Goal: Find specific page/section: Find specific page/section

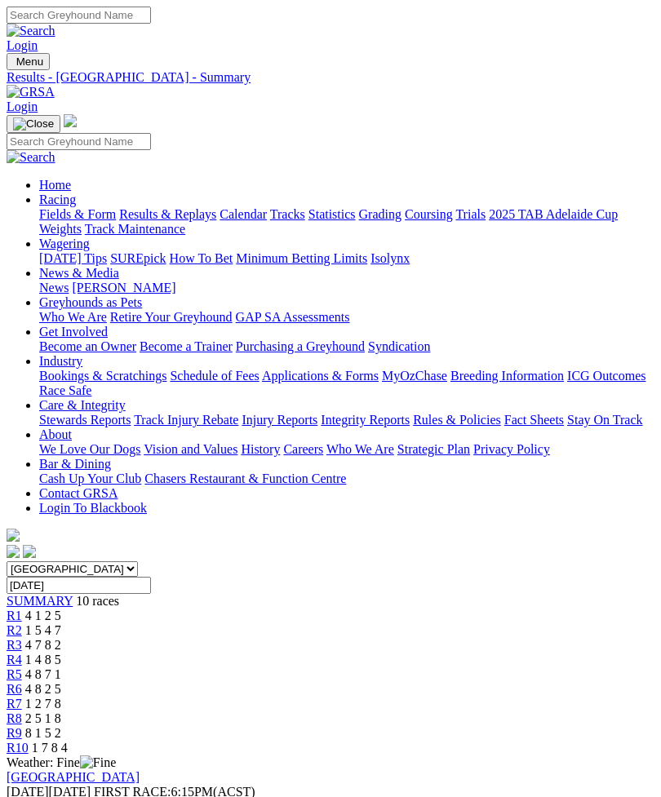
click at [13, 65] on img "Toggle navigation" at bounding box center [13, 65] width 0 height 0
click at [107, 221] on link "Fields & Form" at bounding box center [77, 214] width 77 height 14
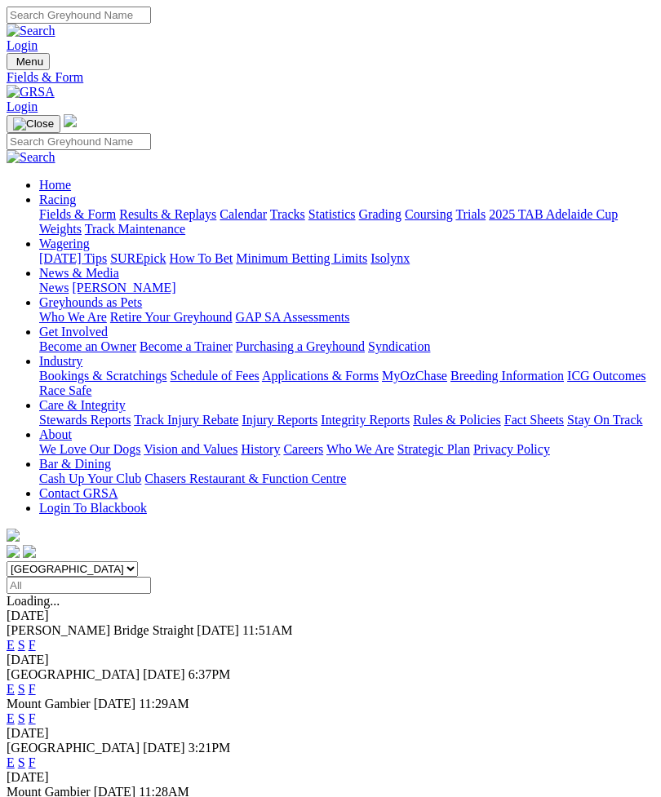
click at [36, 638] on link "F" at bounding box center [32, 645] width 7 height 14
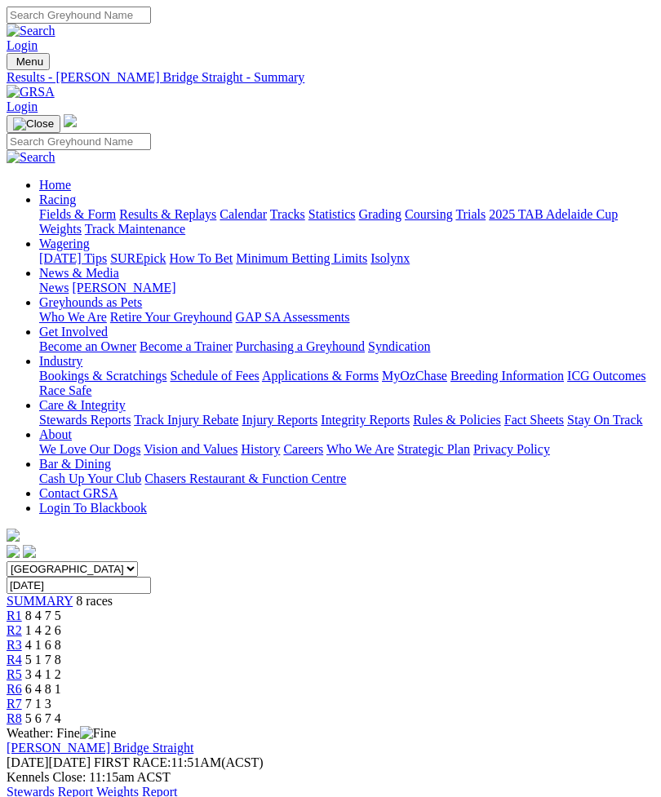
click at [13, 65] on img "Toggle navigation" at bounding box center [13, 65] width 0 height 0
click at [116, 221] on link "Fields & Form" at bounding box center [77, 214] width 77 height 14
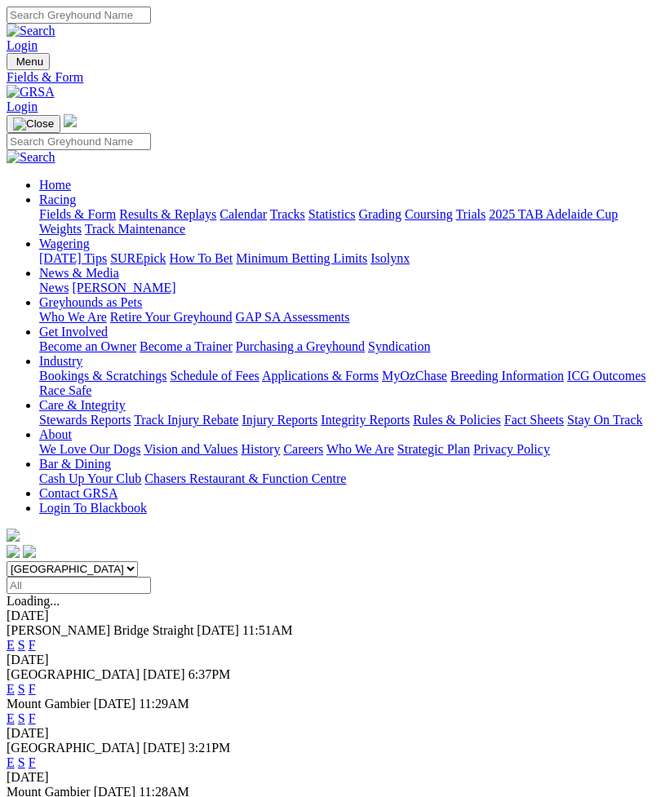
click at [13, 65] on img "Toggle navigation" at bounding box center [13, 65] width 0 height 0
click at [116, 220] on link "Fields & Form" at bounding box center [77, 214] width 77 height 14
click at [36, 755] on link "F" at bounding box center [32, 762] width 7 height 14
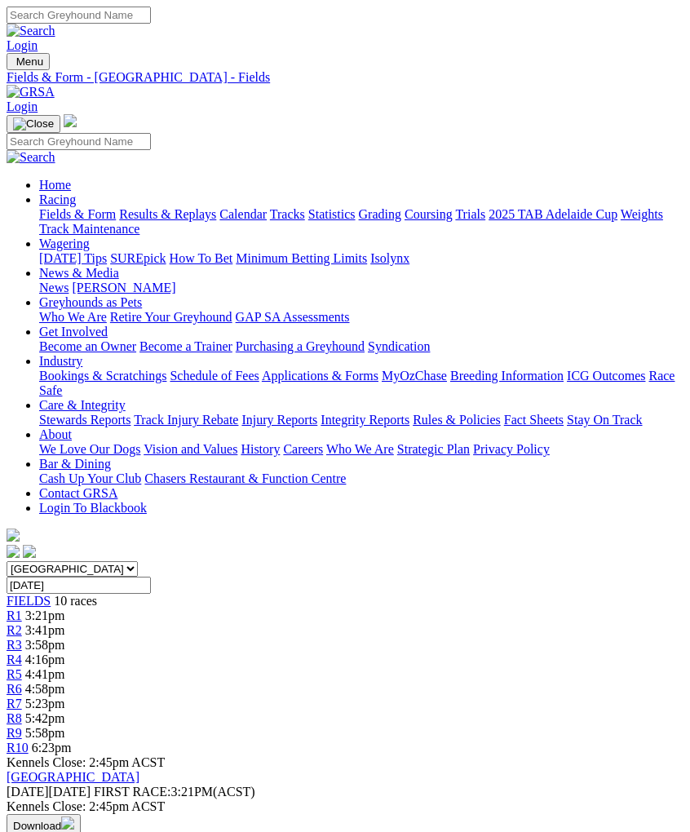
click at [13, 65] on img "Toggle navigation" at bounding box center [13, 65] width 0 height 0
click at [116, 221] on link "Fields & Form" at bounding box center [77, 214] width 77 height 14
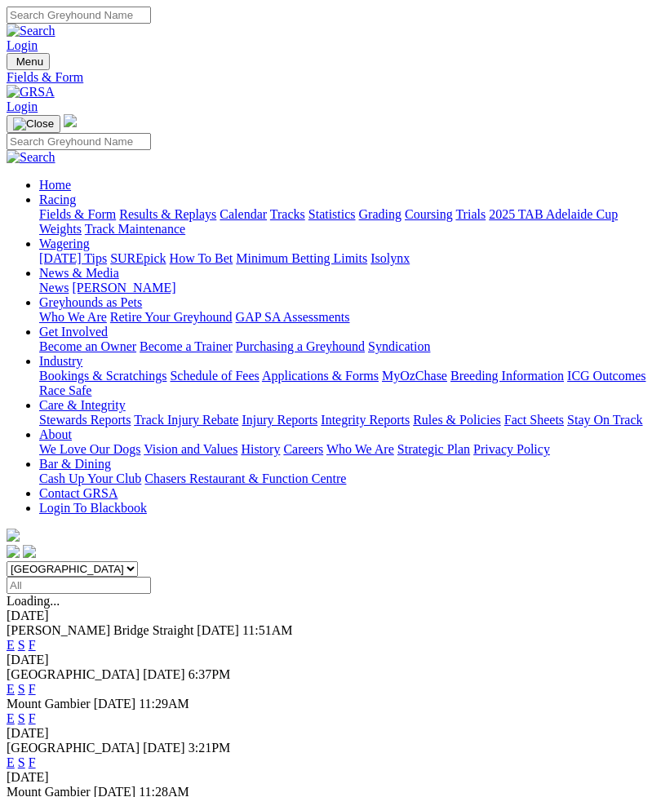
click at [36, 682] on link "F" at bounding box center [32, 689] width 7 height 14
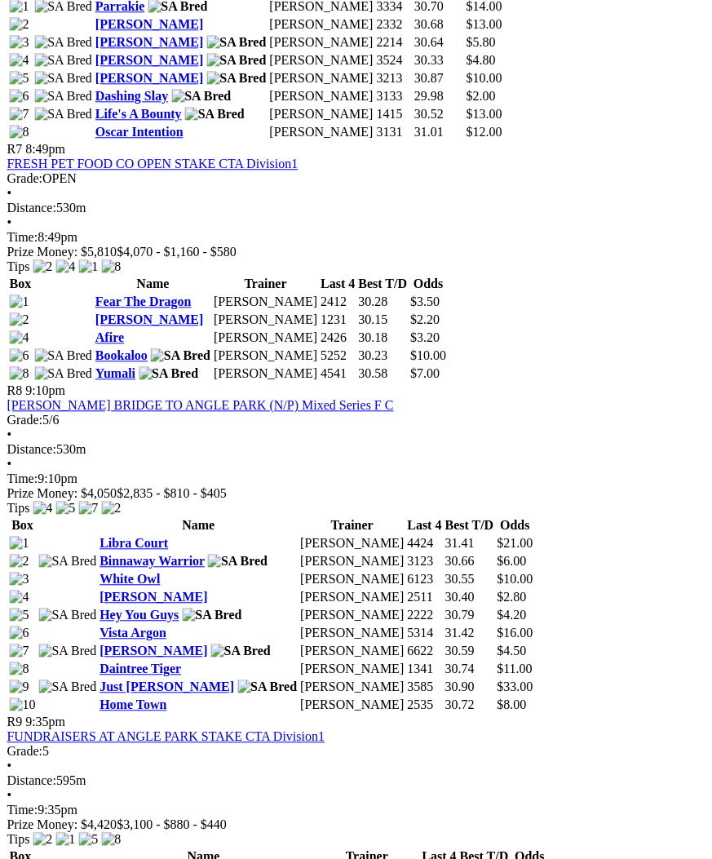
scroll to position [2517, 11]
